Goal: Task Accomplishment & Management: Use online tool/utility

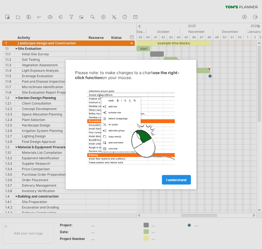
click at [174, 179] on span "I understand" at bounding box center [176, 180] width 20 height 4
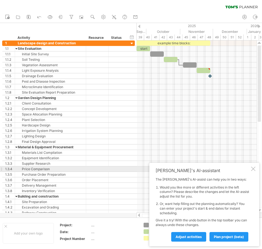
click at [255, 170] on div at bounding box center [253, 168] width 4 height 4
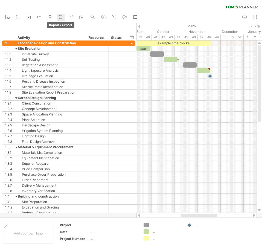
click at [63, 18] on icon at bounding box center [60, 16] width 5 height 5
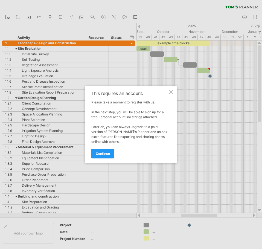
click at [172, 93] on div at bounding box center [171, 92] width 4 height 4
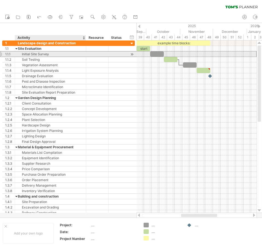
click at [45, 54] on div "Initial Site Survey" at bounding box center [50, 53] width 65 height 5
click at [132, 54] on div at bounding box center [131, 54] width 5 height 6
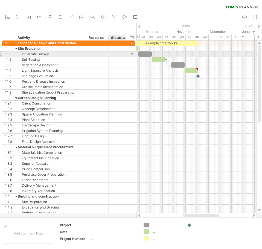
click at [132, 54] on div at bounding box center [131, 54] width 5 height 6
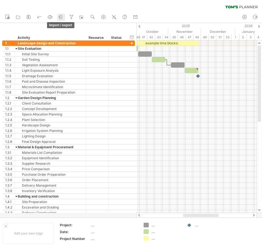
click at [60, 17] on icon at bounding box center [59, 16] width 2 height 1
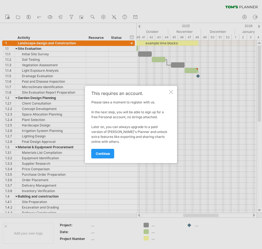
click at [173, 91] on div at bounding box center [171, 92] width 4 height 4
